Goal: Obtain resource: Obtain resource

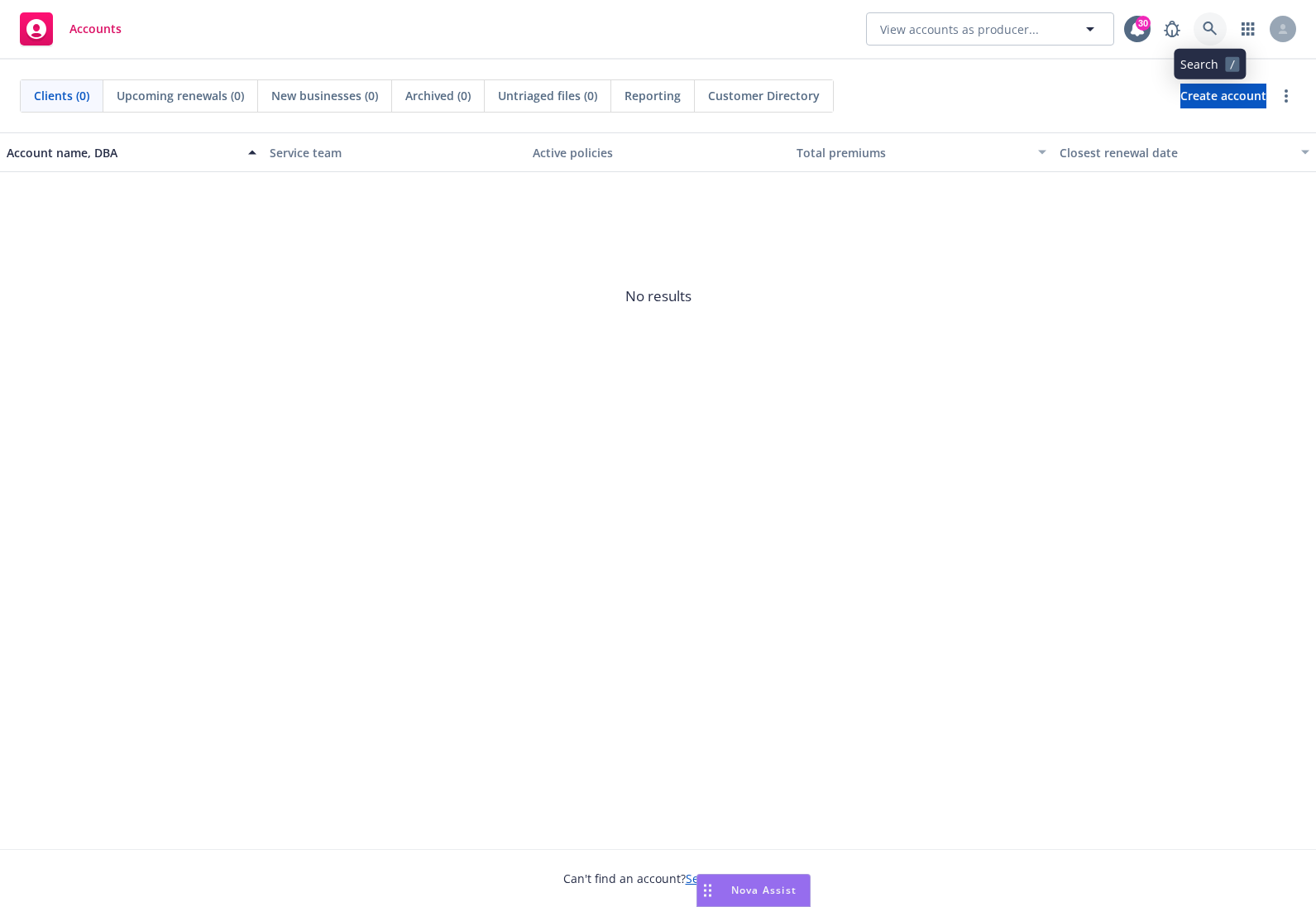
click at [1217, 34] on icon at bounding box center [1210, 29] width 15 height 15
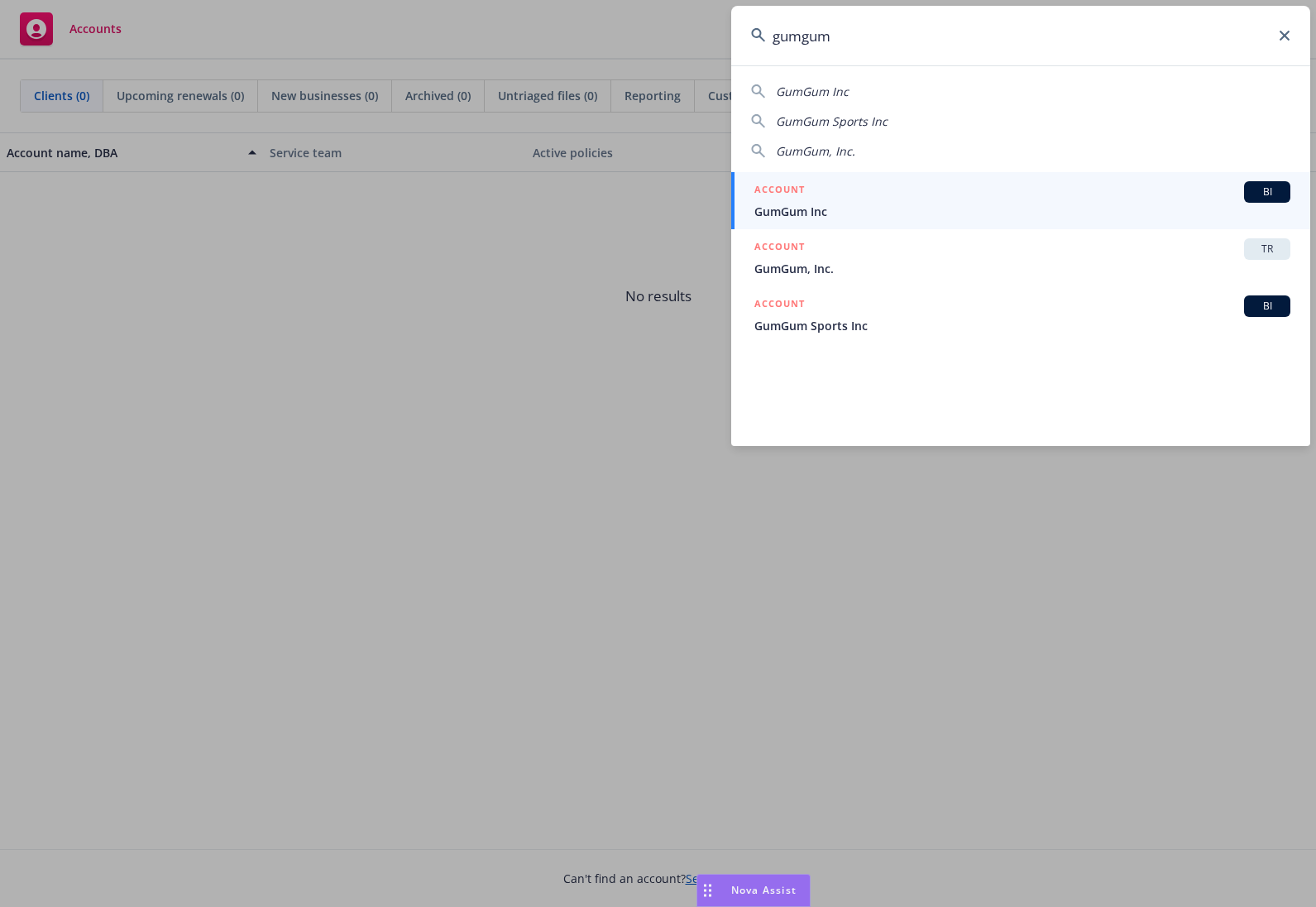
type input "gumgum"
click at [908, 203] on span "GumGum Inc" at bounding box center [1022, 211] width 536 height 18
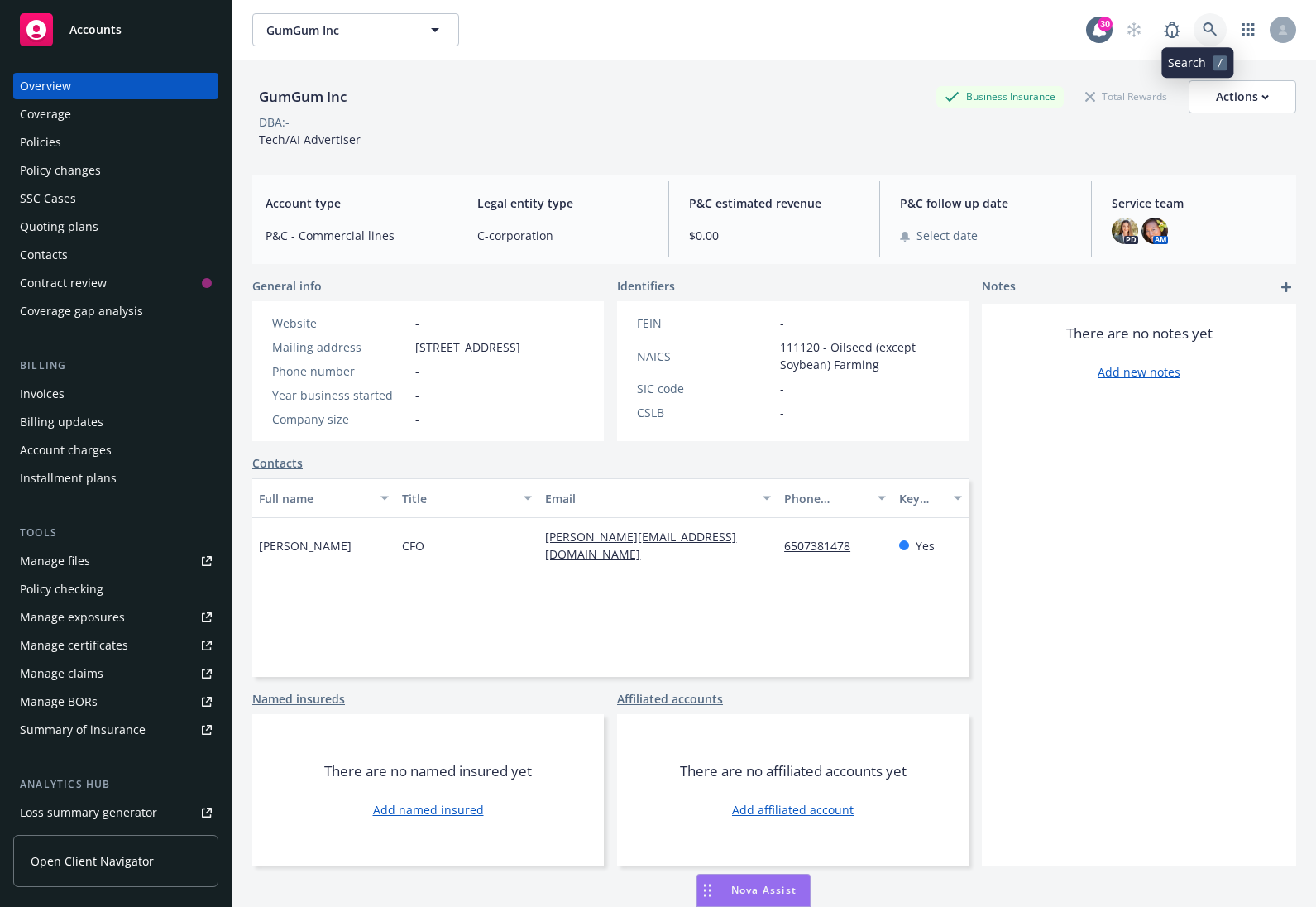
click at [1203, 33] on icon at bounding box center [1210, 29] width 15 height 15
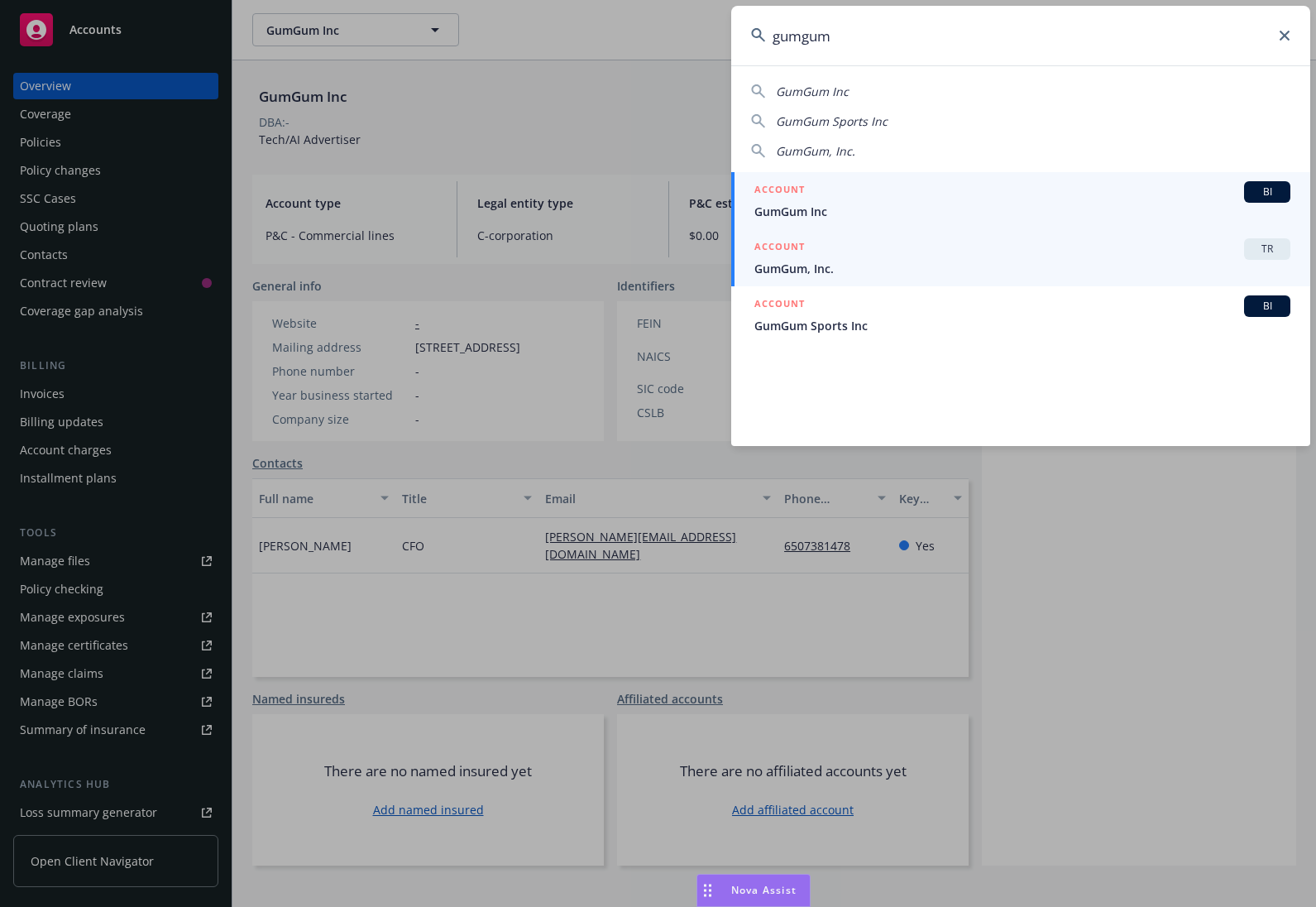
type input "gumgum"
click at [1042, 255] on div "ACCOUNT TR" at bounding box center [1022, 249] width 536 height 22
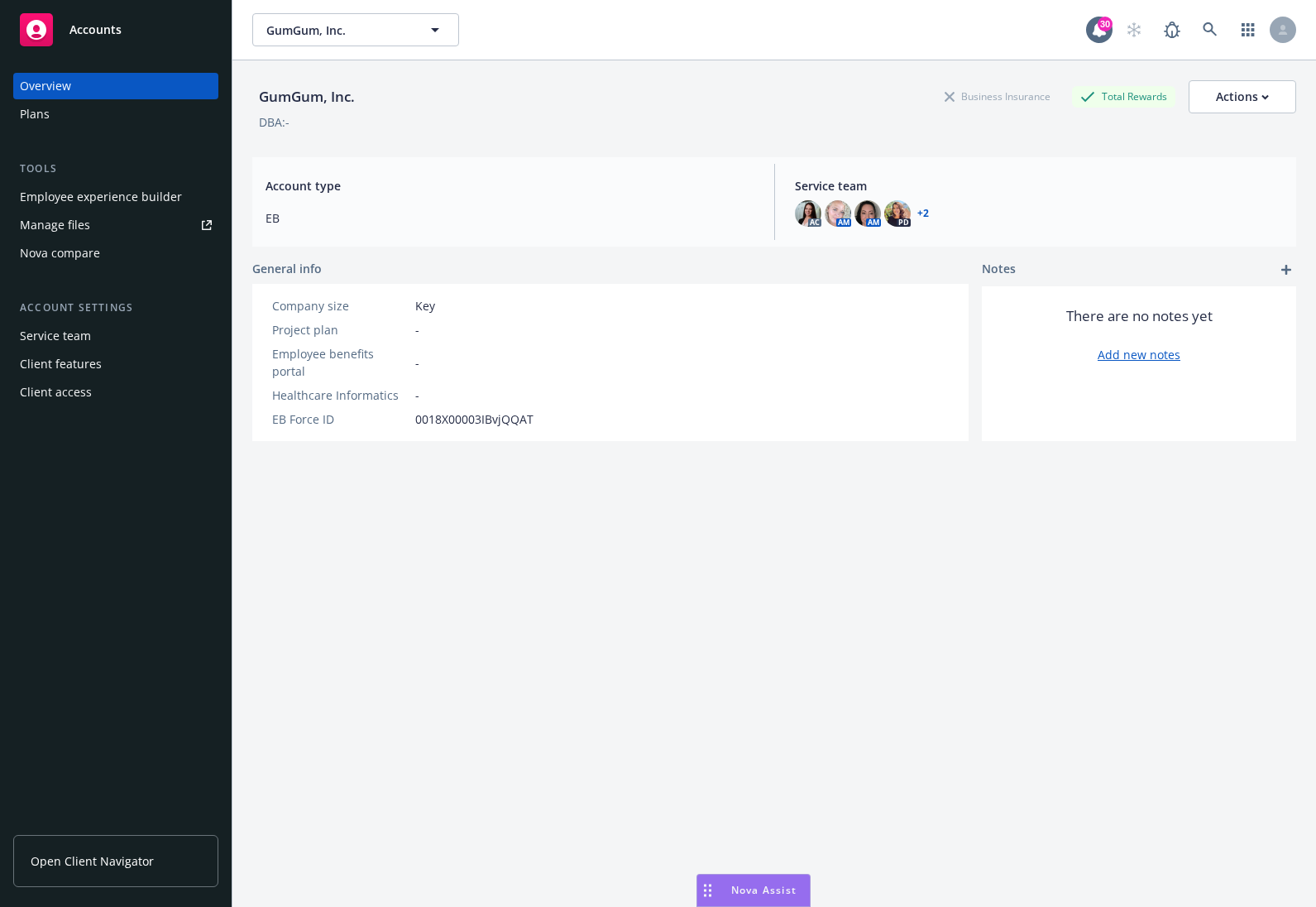
click at [92, 208] on div "Employee experience builder" at bounding box center [101, 197] width 162 height 26
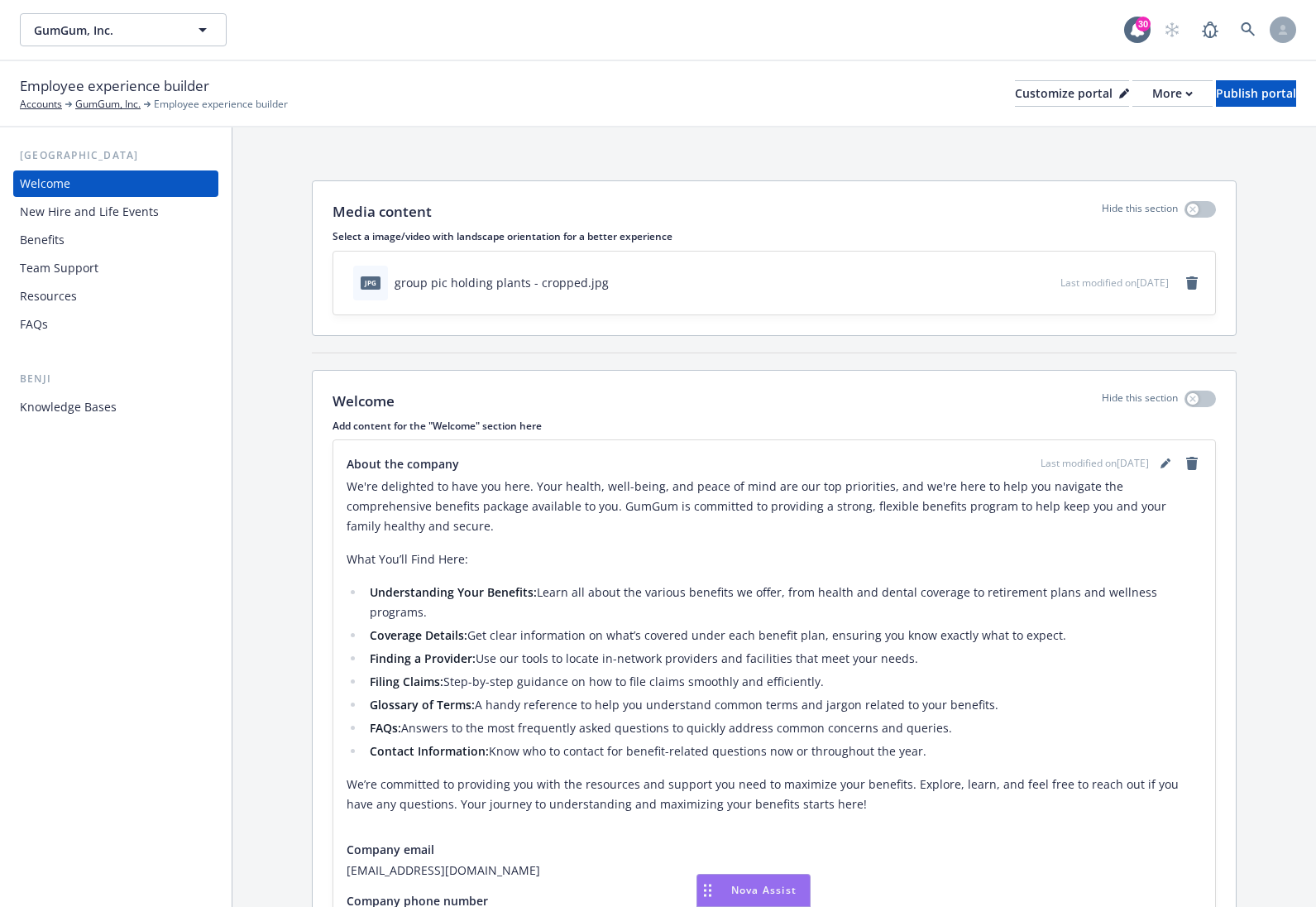
click at [81, 403] on div "Knowledge Bases" at bounding box center [68, 407] width 96 height 26
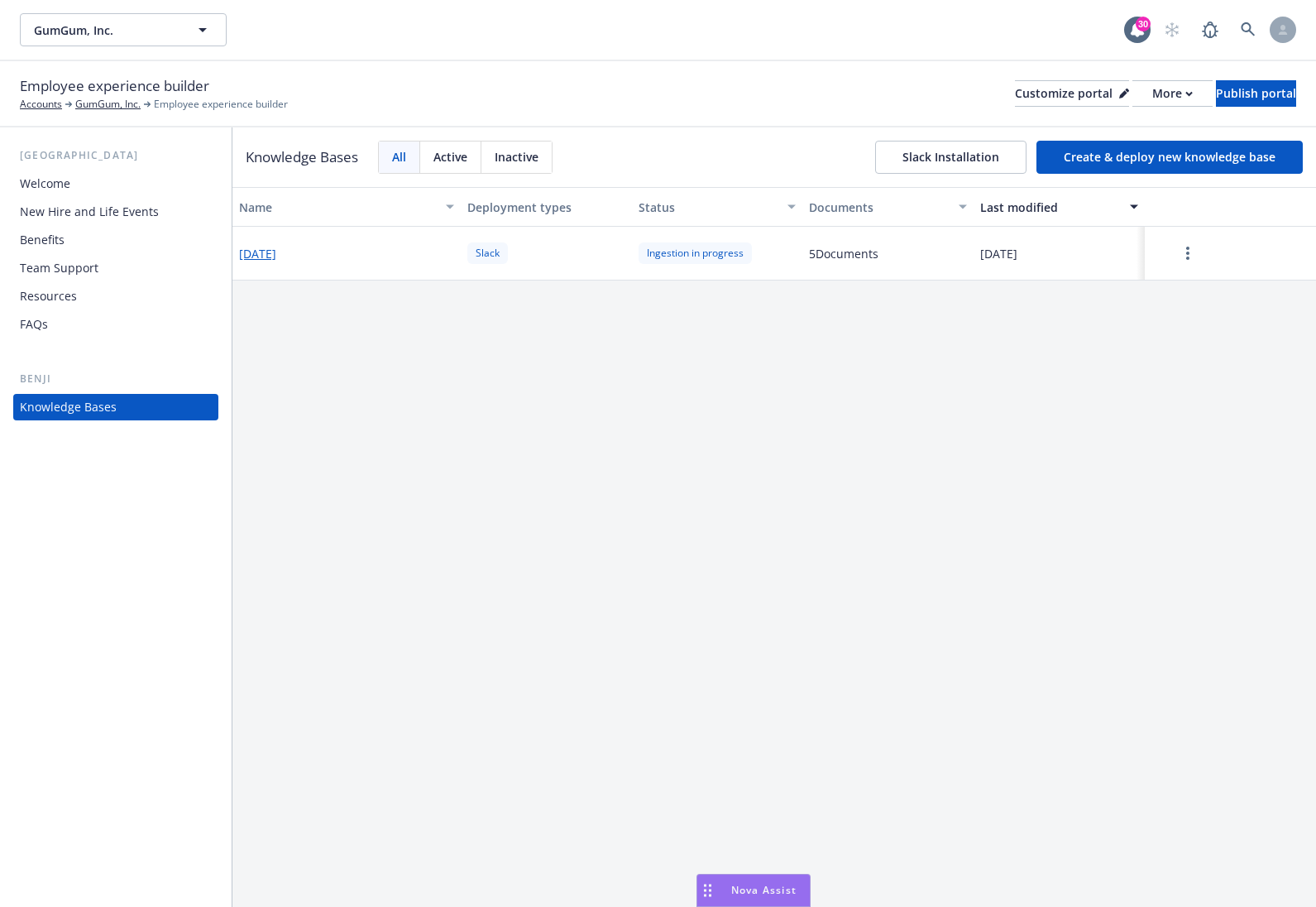
click at [258, 253] on button "[DATE]" at bounding box center [258, 253] width 37 height 18
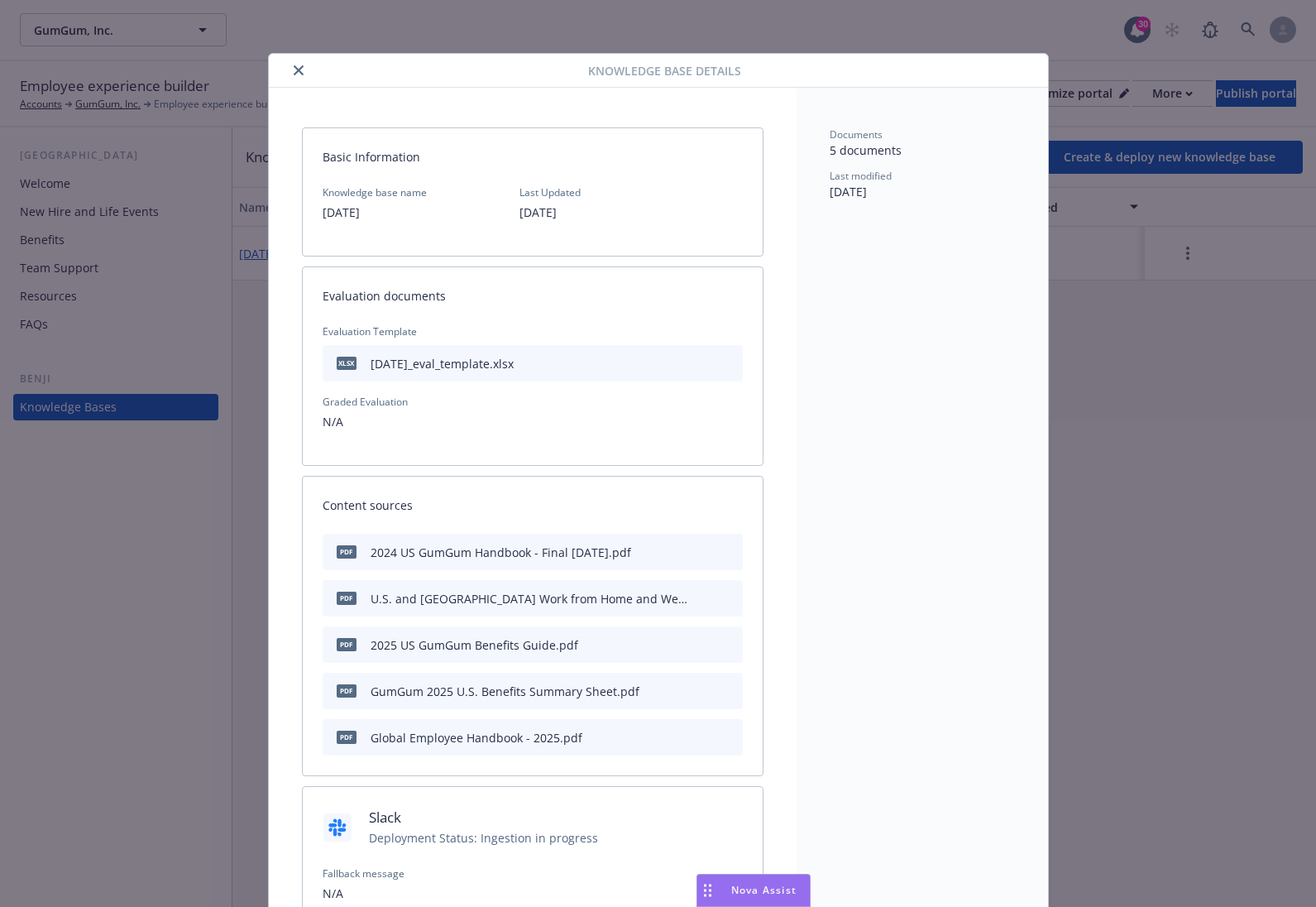
scroll to position [50, 0]
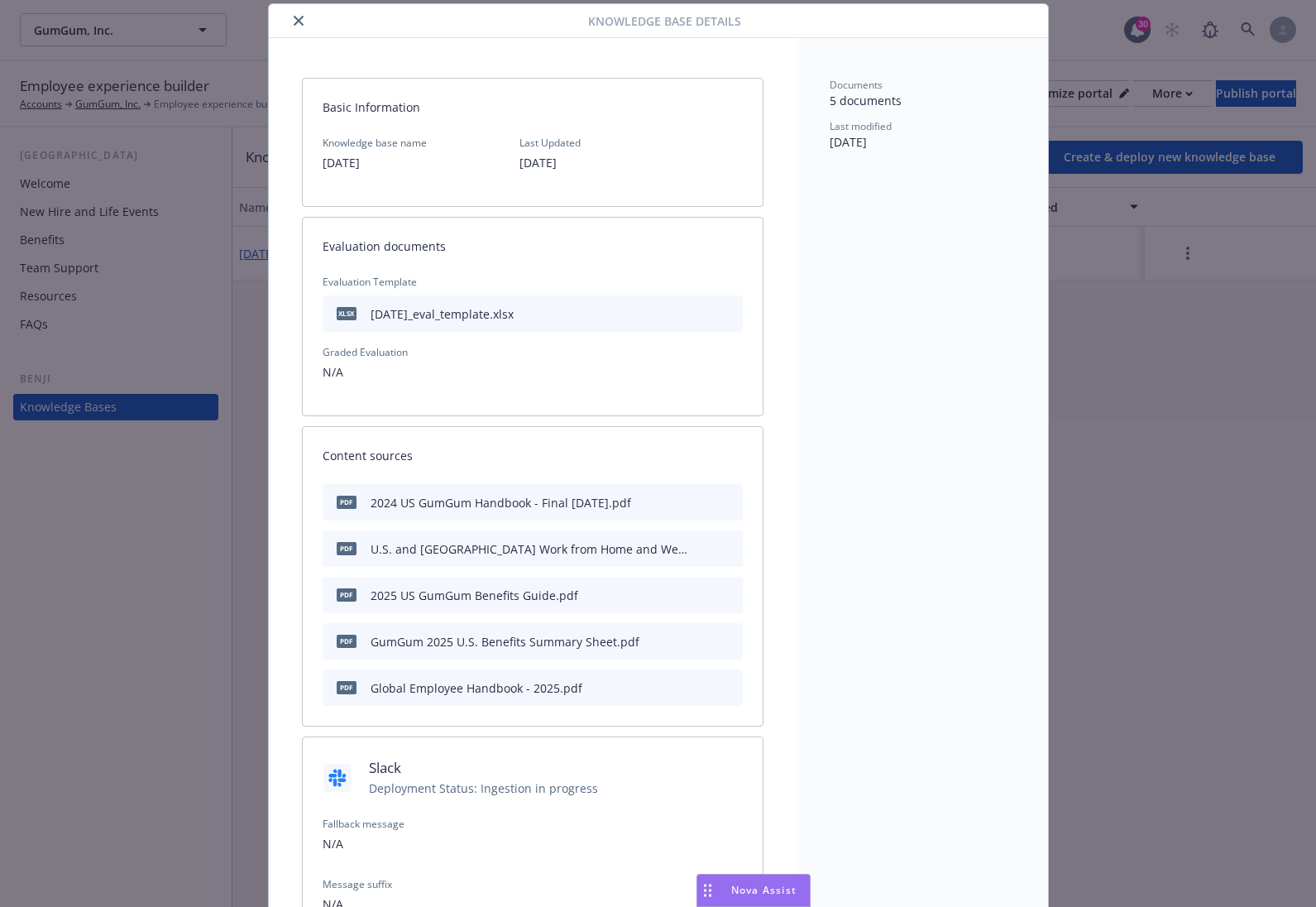
click at [836, 312] on div "Documents 5 documents Last modified 09/05/2025" at bounding box center [922, 513] width 251 height 950
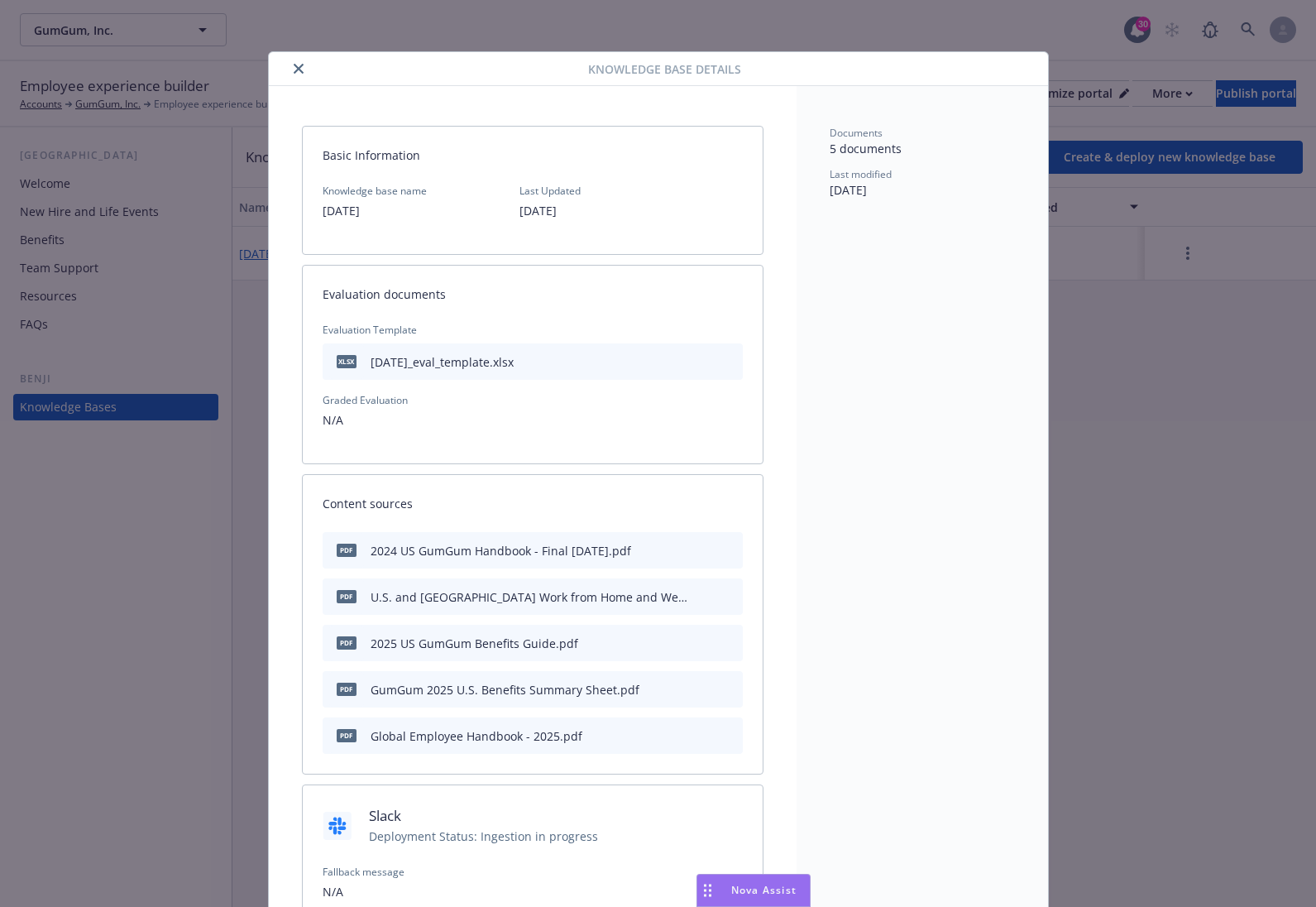
scroll to position [0, 0]
click at [455, 544] on div "2024 US GumGum Handbook - Final March 2024.pdf" at bounding box center [500, 552] width 260 height 18
click at [720, 549] on icon "preview file" at bounding box center [726, 550] width 15 height 11
click at [281, 61] on div at bounding box center [432, 70] width 314 height 20
click at [288, 65] on button "close" at bounding box center [298, 70] width 20 height 20
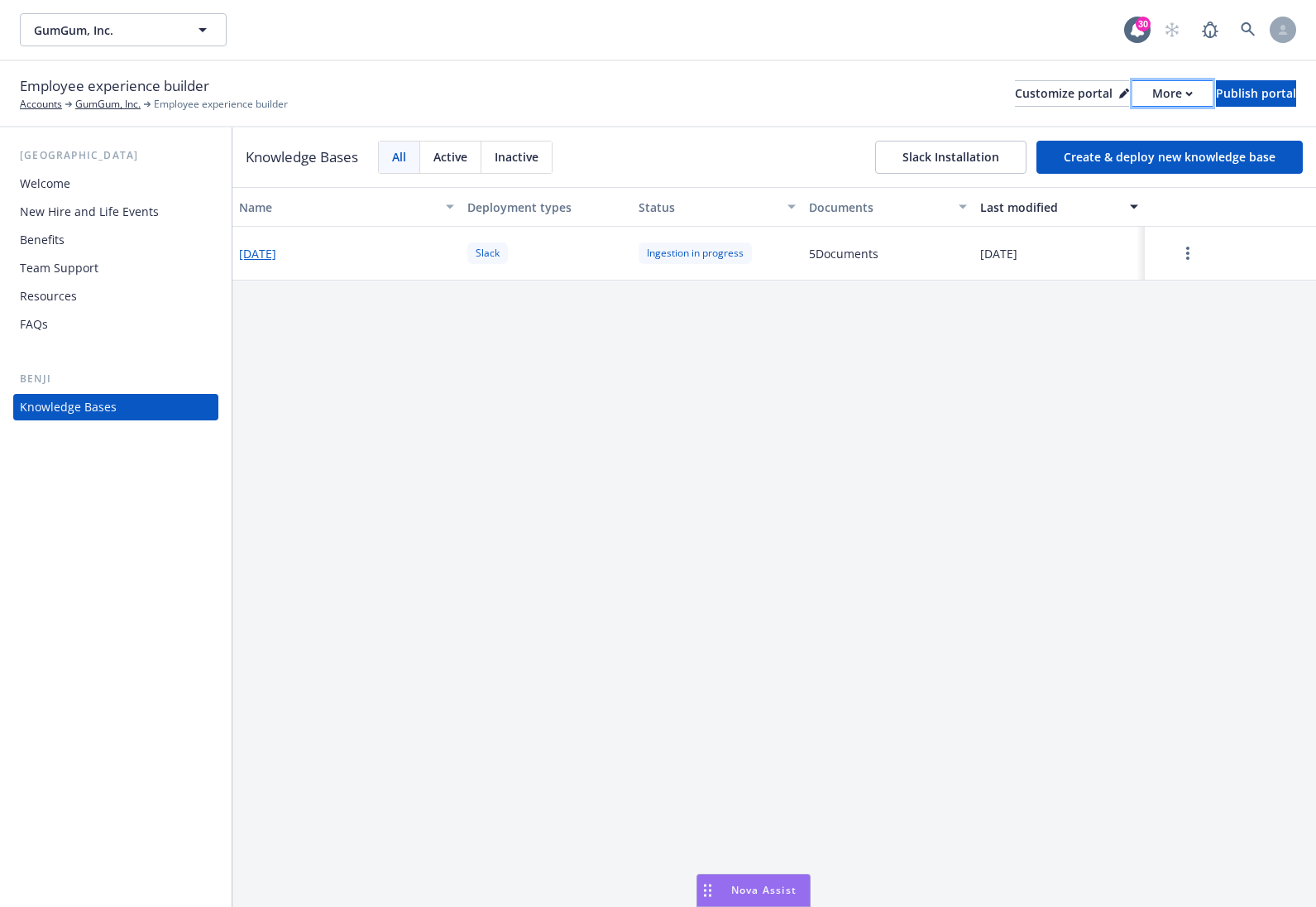
click at [1152, 96] on div "More" at bounding box center [1172, 94] width 40 height 25
click at [1105, 153] on link "Copy portal link" at bounding box center [1085, 164] width 151 height 33
click at [1152, 96] on div "More" at bounding box center [1172, 94] width 40 height 25
click at [1077, 165] on link "Copy portal link" at bounding box center [1085, 164] width 151 height 33
